Goal: Transaction & Acquisition: Purchase product/service

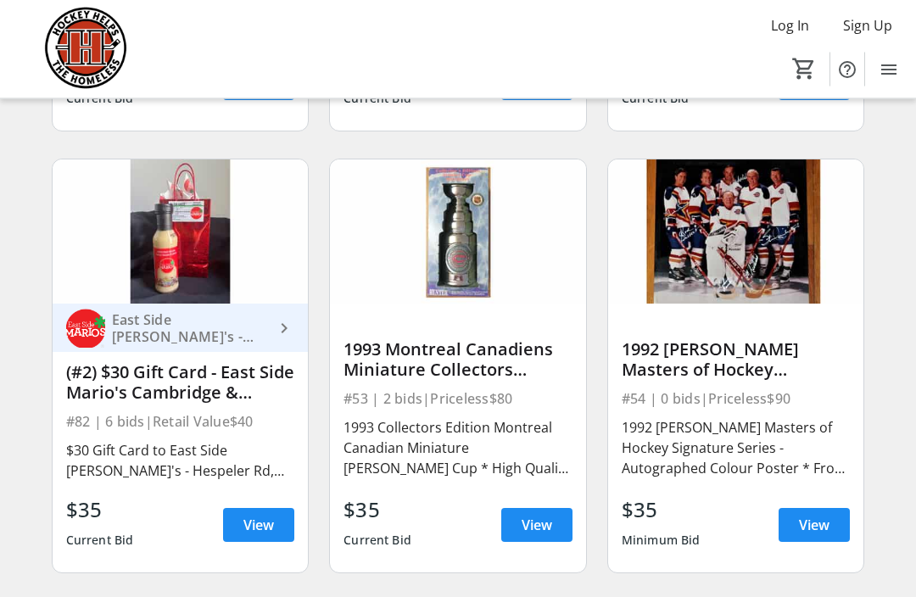
scroll to position [12088, 0]
click at [724, 230] on img at bounding box center [736, 232] width 256 height 144
click at [801, 527] on span "View" at bounding box center [814, 525] width 31 height 20
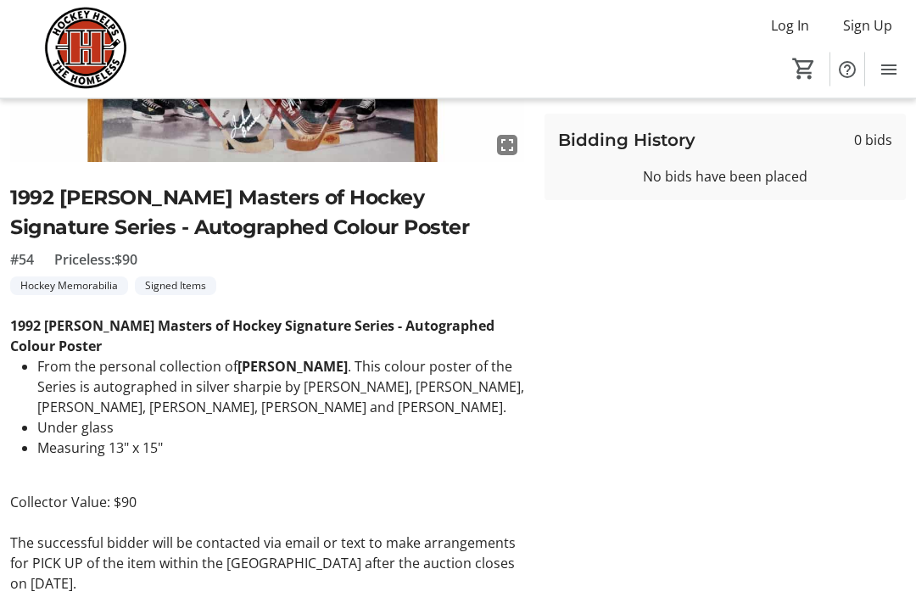
scroll to position [343, 0]
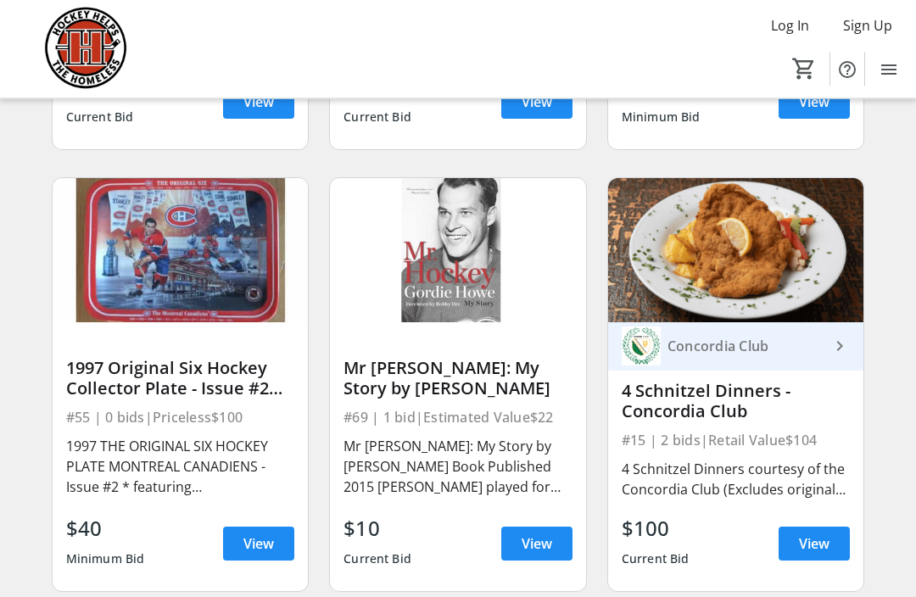
scroll to position [12512, 0]
click at [535, 535] on span "View" at bounding box center [537, 544] width 31 height 20
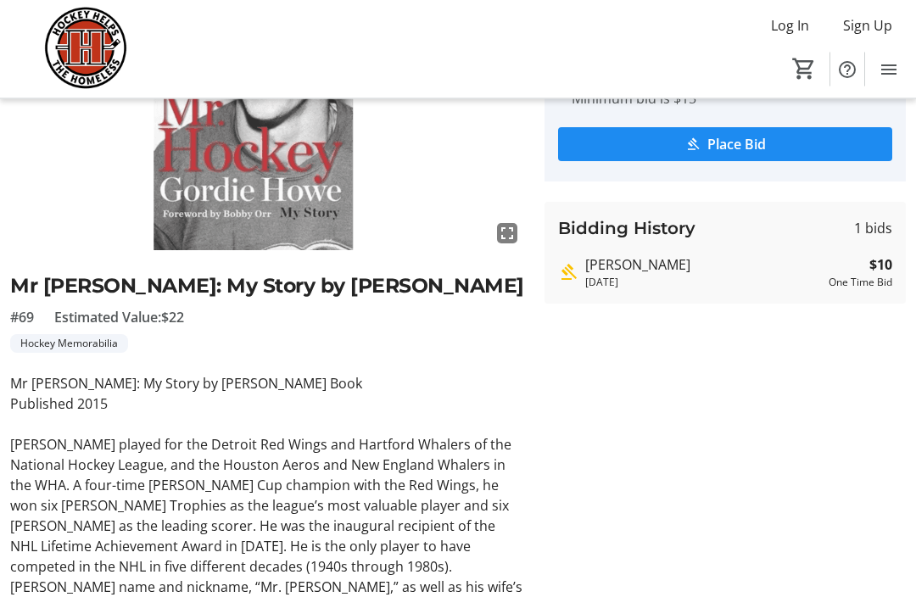
scroll to position [208, 0]
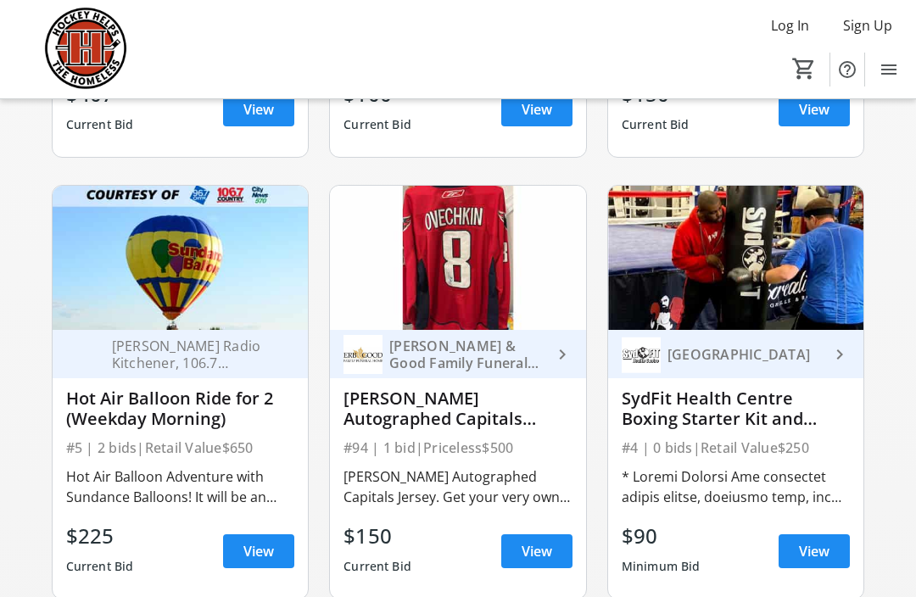
scroll to position [1904, 0]
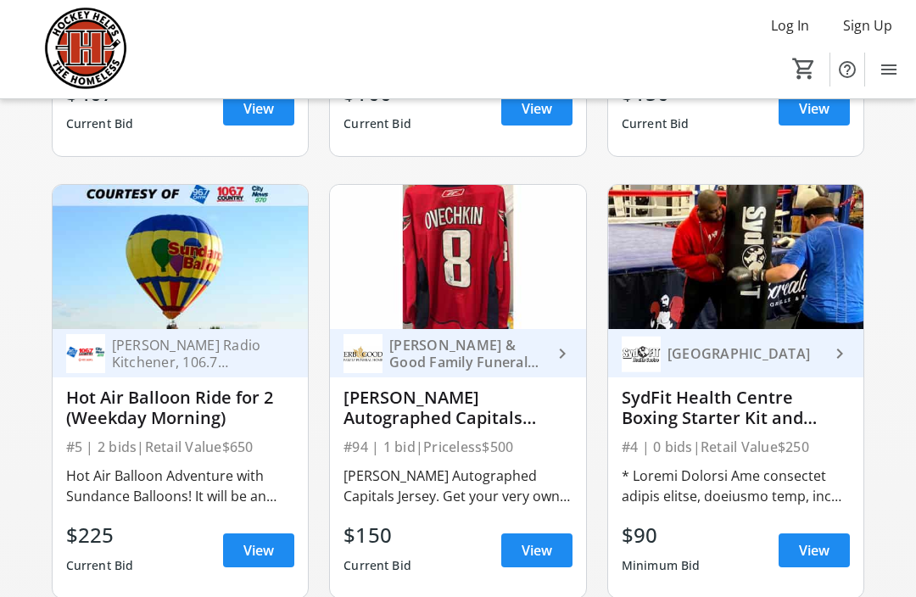
click at [189, 273] on img at bounding box center [181, 257] width 256 height 144
click at [257, 555] on span "View" at bounding box center [259, 550] width 31 height 20
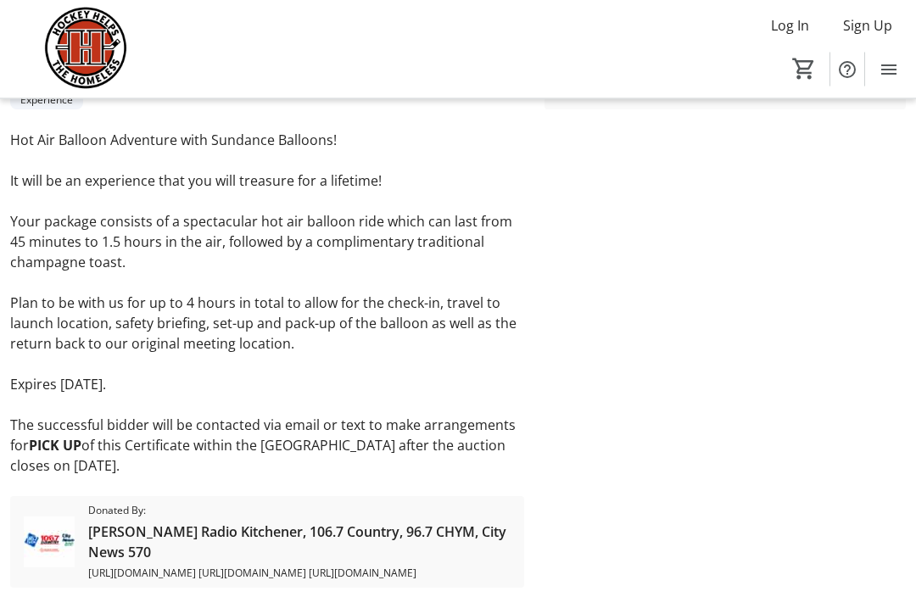
scroll to position [498, 0]
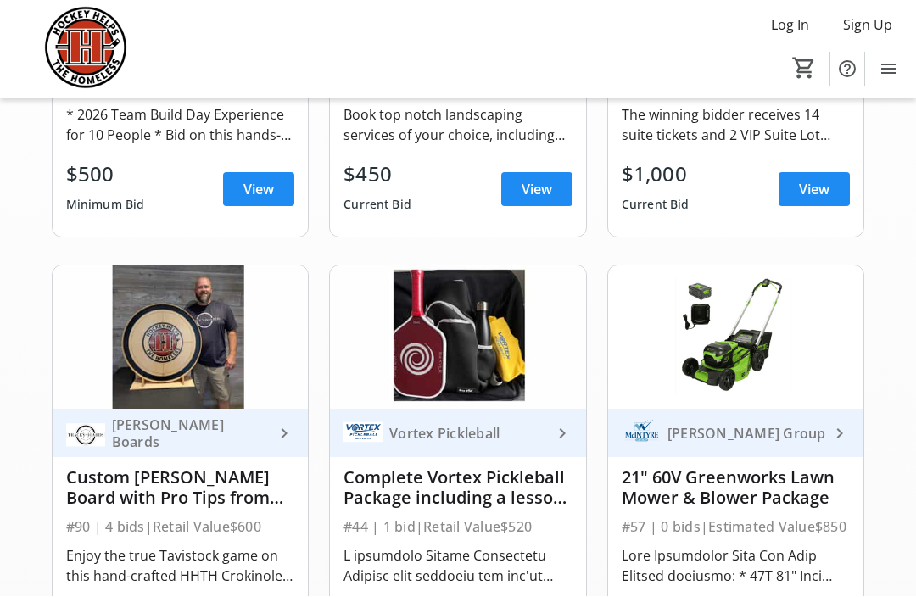
scroll to position [1904, 0]
